Goal: Information Seeking & Learning: Learn about a topic

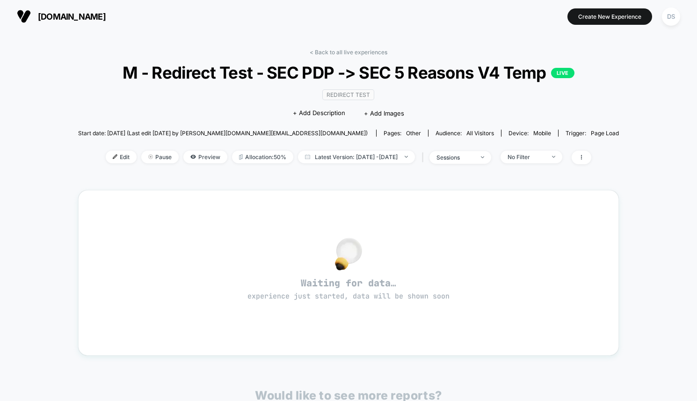
click at [390, 51] on div "< Back to all live experiences M - Redirect Test - SEC PDP -> SEC 5 Reasons V4 …" at bounding box center [348, 112] width 540 height 127
click at [364, 52] on link "< Back to all live experiences" at bounding box center [348, 52] width 78 height 7
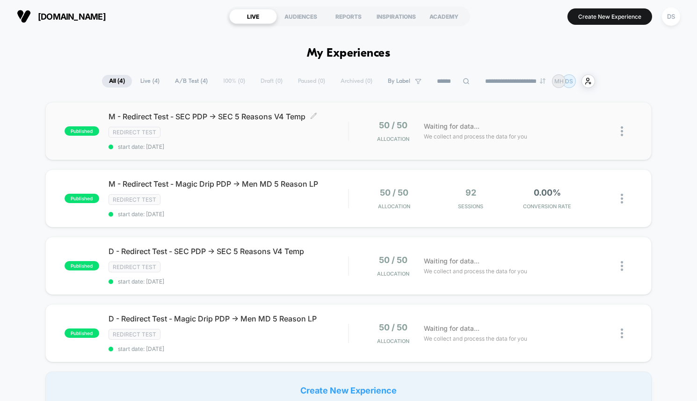
click at [263, 134] on div "Redirect Test" at bounding box center [227, 132] width 239 height 11
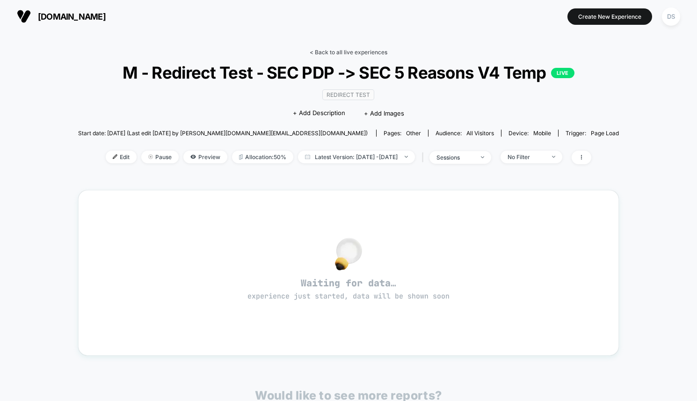
click at [320, 50] on link "< Back to all live experiences" at bounding box center [348, 52] width 78 height 7
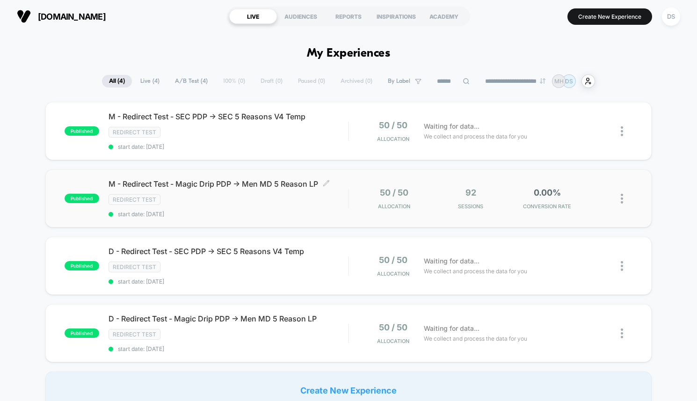
click at [282, 204] on div "M - Redirect Test - Magic Drip PDP -> Men MD 5 Reason LP Click to edit experien…" at bounding box center [227, 198] width 239 height 38
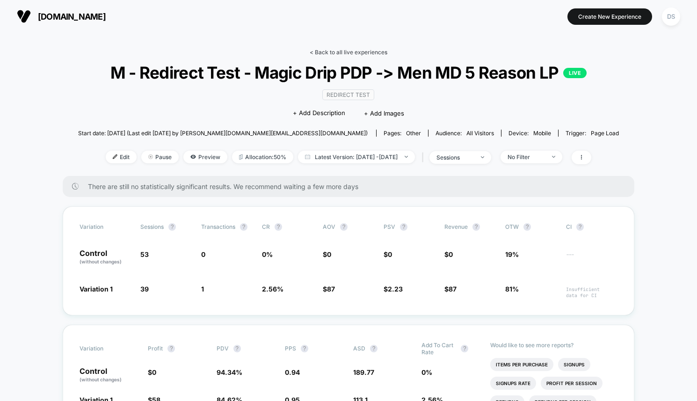
click at [344, 53] on link "< Back to all live experiences" at bounding box center [348, 52] width 78 height 7
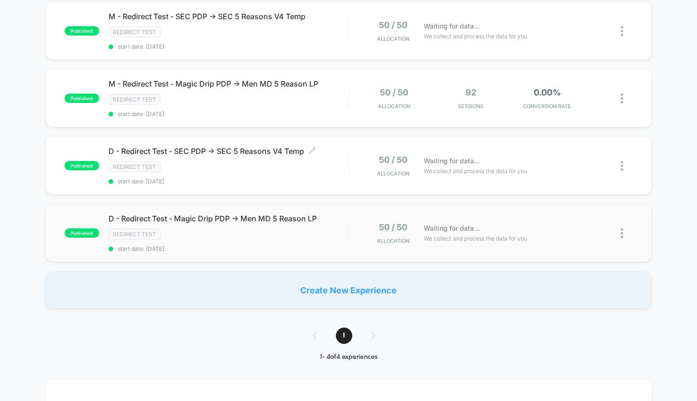
scroll to position [126, 0]
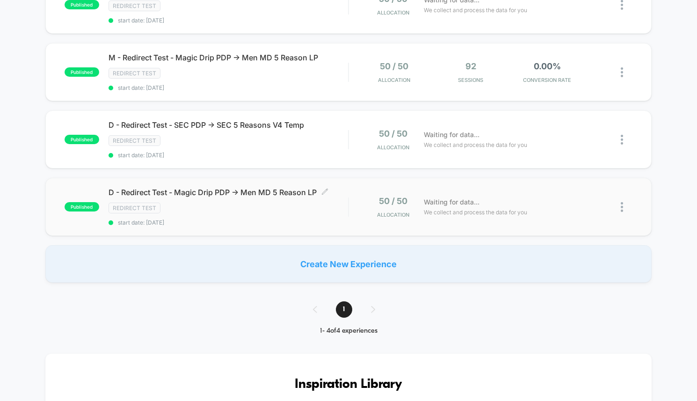
click at [308, 210] on div "D - Redirect Test - Magic Drip PDP -> Men MD 5 Reason LP Click to edit experien…" at bounding box center [227, 206] width 239 height 38
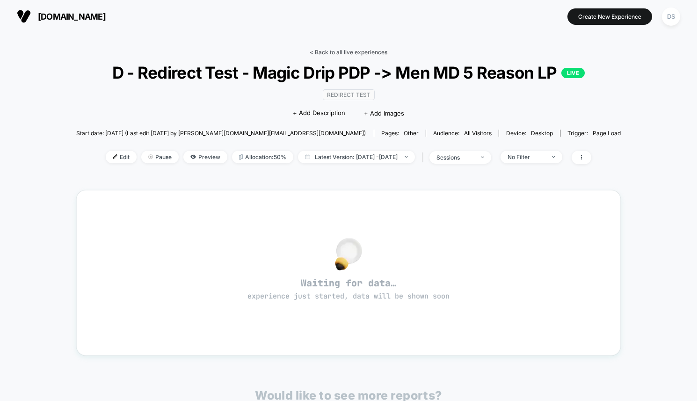
click at [312, 52] on link "< Back to all live experiences" at bounding box center [348, 52] width 78 height 7
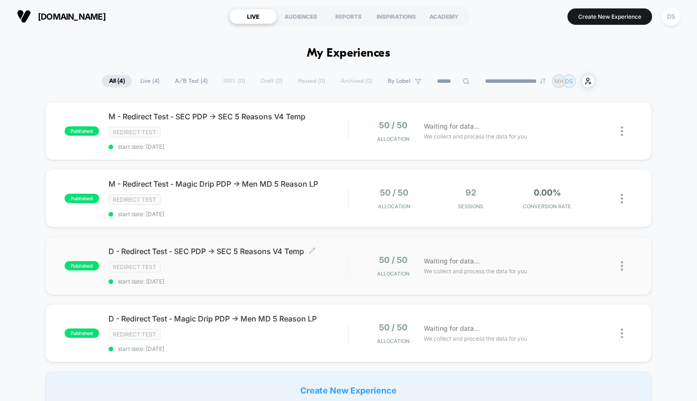
click at [221, 263] on div "Redirect Test" at bounding box center [227, 266] width 239 height 11
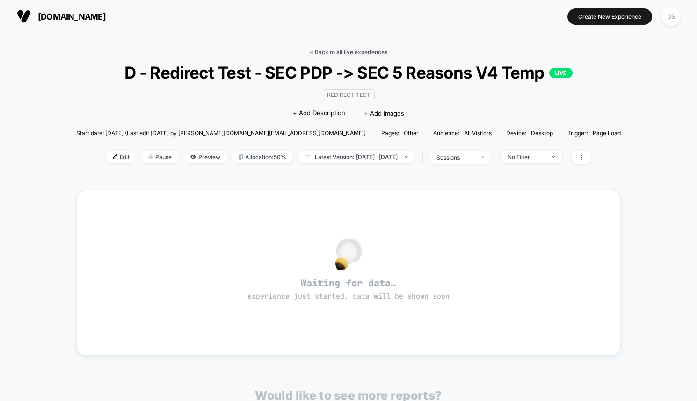
click at [333, 50] on link "< Back to all live experiences" at bounding box center [348, 52] width 78 height 7
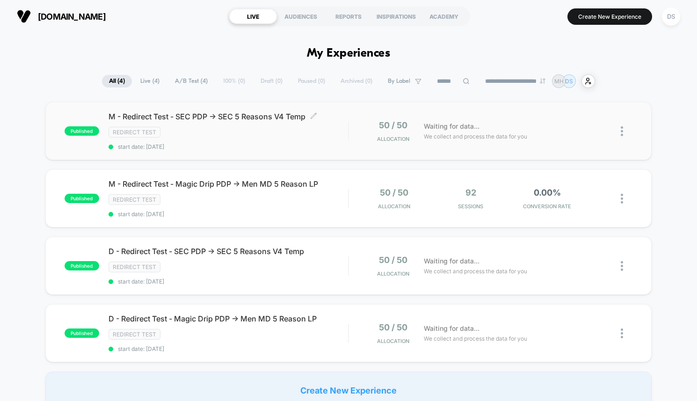
click at [267, 121] on div "M - Redirect Test - SEC PDP -> SEC 5 Reasons V4 Temp Click to edit experience d…" at bounding box center [227, 131] width 239 height 38
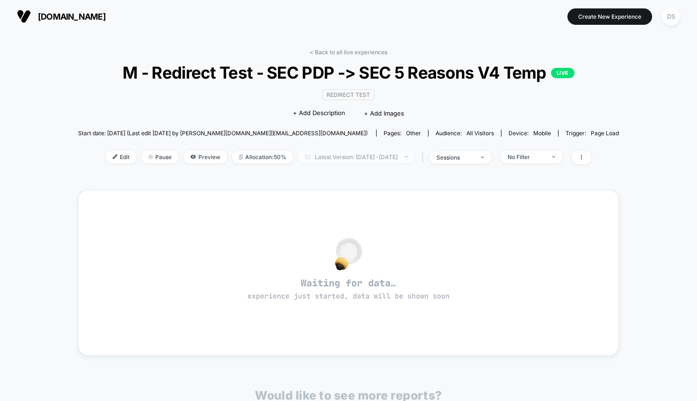
click at [353, 158] on span "Latest Version: [DATE] - [DATE]" at bounding box center [356, 157] width 117 height 13
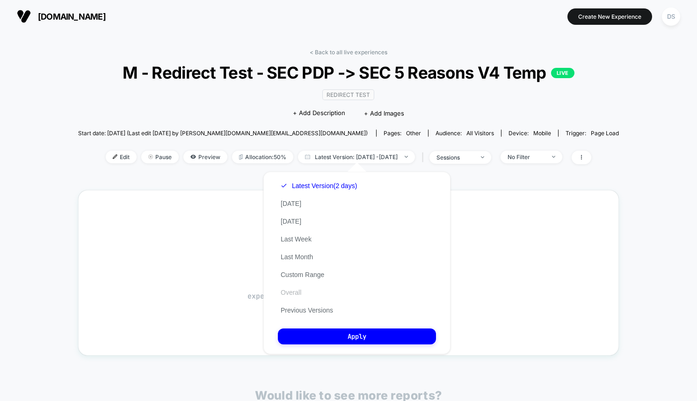
click at [299, 295] on button "Overall" at bounding box center [291, 292] width 26 height 8
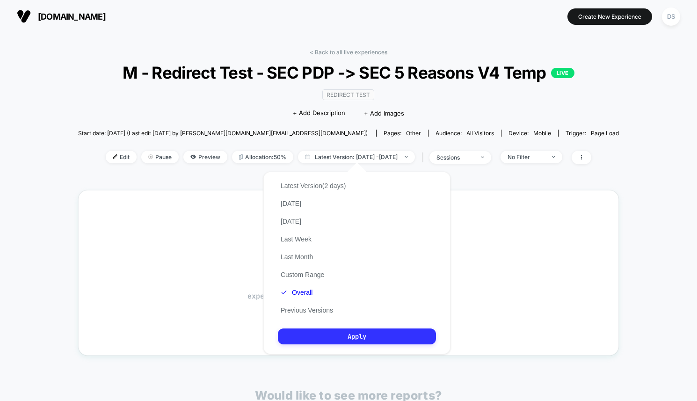
click at [308, 330] on button "Apply" at bounding box center [357, 336] width 158 height 16
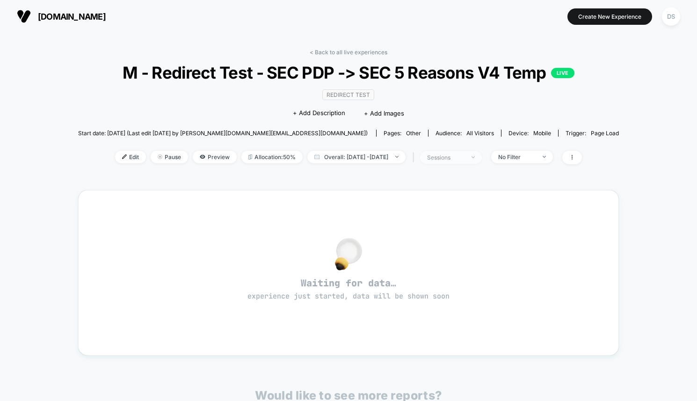
click at [454, 161] on div "sessions" at bounding box center [445, 157] width 37 height 7
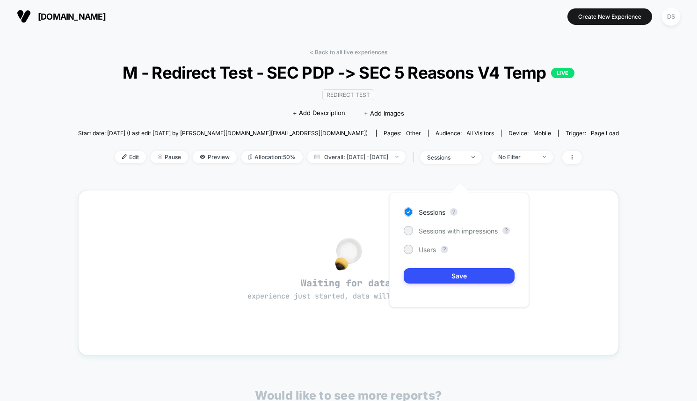
click at [460, 105] on div "Redirect Test Click to edit experience details + Add Description + Add Images" at bounding box center [348, 103] width 324 height 43
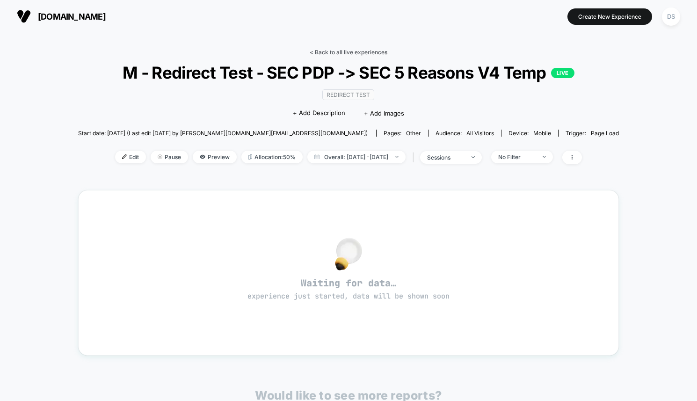
click at [360, 50] on link "< Back to all live experiences" at bounding box center [348, 52] width 78 height 7
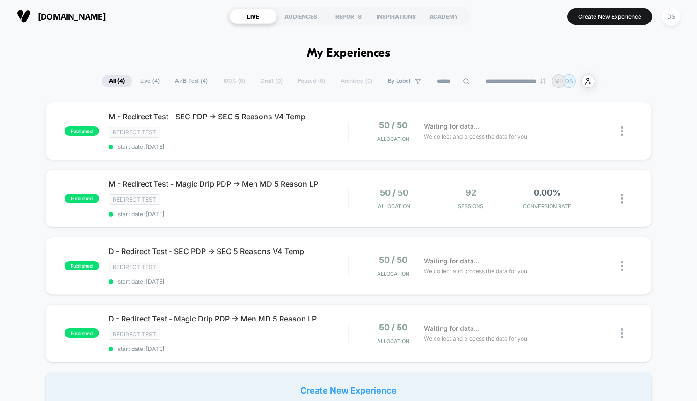
drag, startPoint x: 363, startPoint y: 269, endPoint x: 351, endPoint y: 296, distance: 30.1
click at [351, 296] on div "published M - Redirect Test - SEC PDP -> SEC 5 Reasons V4 Temp Redirect Test st…" at bounding box center [348, 255] width 697 height 307
drag, startPoint x: 351, startPoint y: 296, endPoint x: 291, endPoint y: 52, distance: 251.6
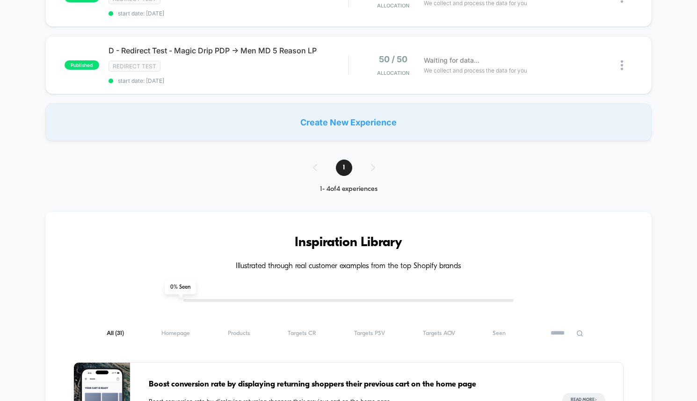
scroll to position [26, 0]
